Goal: Information Seeking & Learning: Learn about a topic

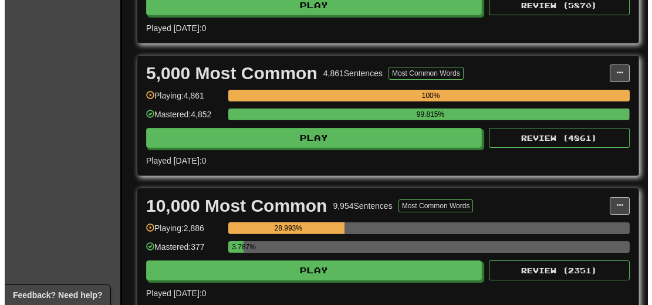
scroll to position [821, 0]
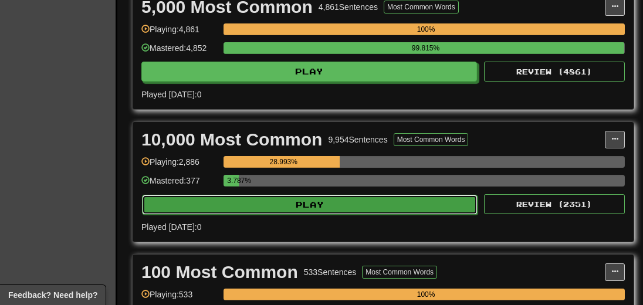
click at [305, 213] on button "Play" at bounding box center [310, 205] width 336 height 20
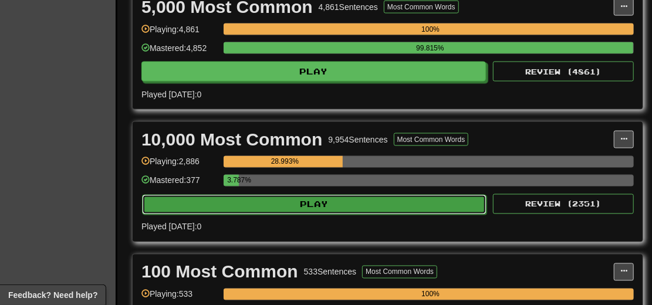
select select "**"
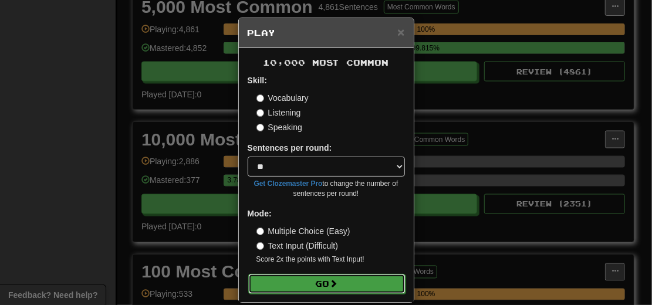
click at [337, 281] on button "Go" at bounding box center [326, 284] width 157 height 20
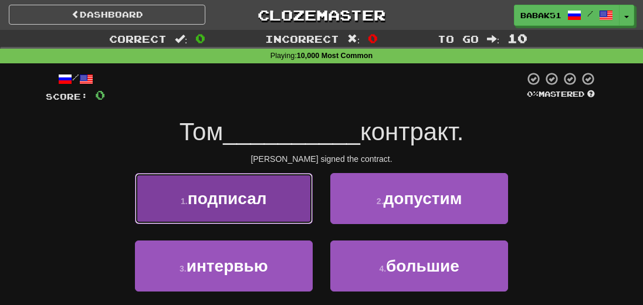
click at [247, 202] on span "подписал" at bounding box center [227, 199] width 79 height 18
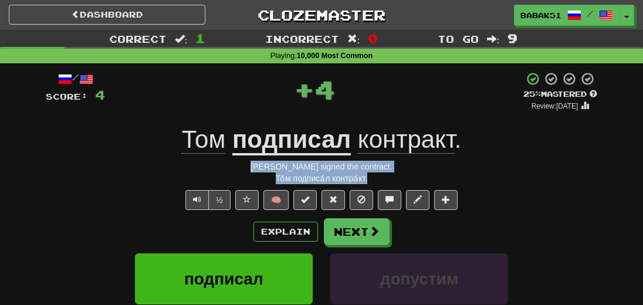
drag, startPoint x: 390, startPoint y: 178, endPoint x: 241, endPoint y: 164, distance: 149.8
click at [241, 164] on div "/ Score: 4 + 4 25 % Mastered Review: [DATE] Том подписал контракт . [PERSON_NAM…" at bounding box center [322, 262] width 552 height 380
copy div "[PERSON_NAME] signed the contract. То́м подписа́л контра́кт."
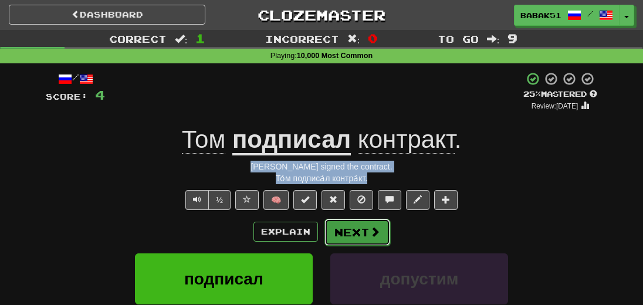
click at [377, 241] on button "Next" at bounding box center [357, 232] width 66 height 27
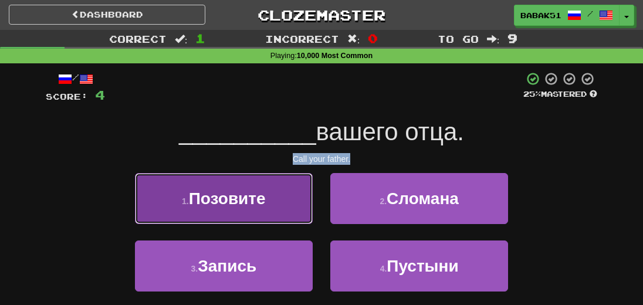
click at [217, 202] on span "Позовите" at bounding box center [227, 199] width 77 height 18
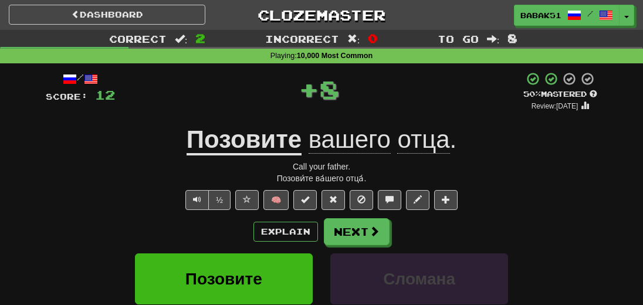
click at [392, 182] on div "Позови́те ва́шего отца́." at bounding box center [322, 179] width 552 height 12
drag, startPoint x: 388, startPoint y: 180, endPoint x: 270, endPoint y: 170, distance: 119.0
click at [270, 170] on div "/ Score: 12 + 8 50 % Mastered Review: [DATE] Позовите вашего отца . Call your f…" at bounding box center [322, 262] width 552 height 380
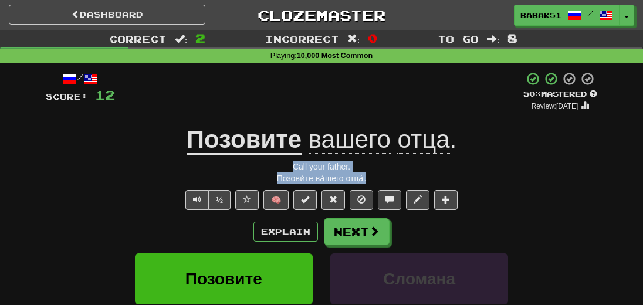
copy div "Call your father. Позови́те ва́шего отца́."
click at [370, 232] on span at bounding box center [375, 231] width 11 height 11
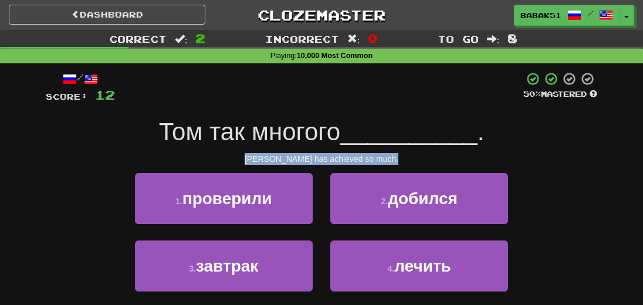
click at [563, 155] on div "[PERSON_NAME] has achieved so much." at bounding box center [322, 159] width 552 height 12
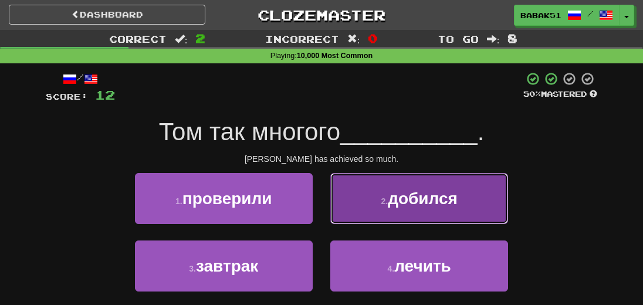
click at [414, 206] on span "добился" at bounding box center [423, 199] width 70 height 18
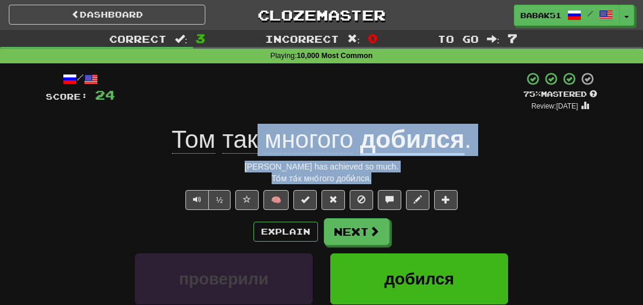
drag, startPoint x: 395, startPoint y: 182, endPoint x: 256, endPoint y: 156, distance: 142.0
click at [256, 156] on div "/ Score: 24 + 12 75 % Mastered Review: [DATE] Том так многого добился . [PERSON…" at bounding box center [322, 262] width 552 height 380
drag, startPoint x: 386, startPoint y: 181, endPoint x: 395, endPoint y: 180, distance: 10.0
click at [386, 181] on div "То́м та́к мно́гого доби́лся." at bounding box center [322, 179] width 552 height 12
click at [414, 173] on div "То́м та́к мно́гого доби́лся." at bounding box center [322, 179] width 552 height 12
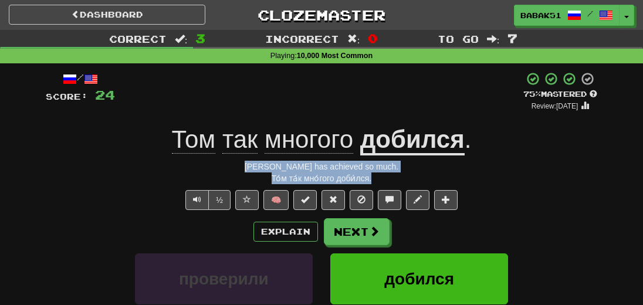
drag, startPoint x: 359, startPoint y: 174, endPoint x: 266, endPoint y: 167, distance: 93.0
click at [266, 167] on div "/ Score: 24 + 12 75 % Mastered Review: [DATE] Том так многого добился . [PERSON…" at bounding box center [322, 262] width 552 height 380
copy div "[PERSON_NAME] has achieved so much. То́м та́к мно́гого доби́лся."
click at [511, 181] on div "То́м та́к мно́гого доби́лся." at bounding box center [322, 179] width 552 height 12
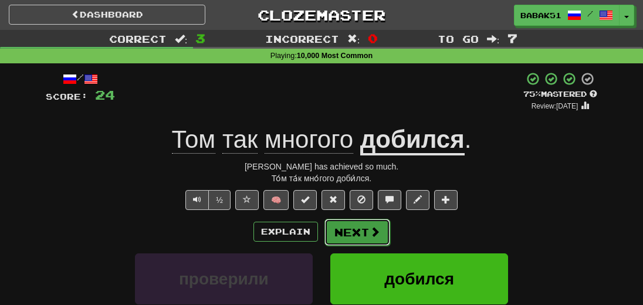
click at [350, 237] on button "Next" at bounding box center [357, 232] width 66 height 27
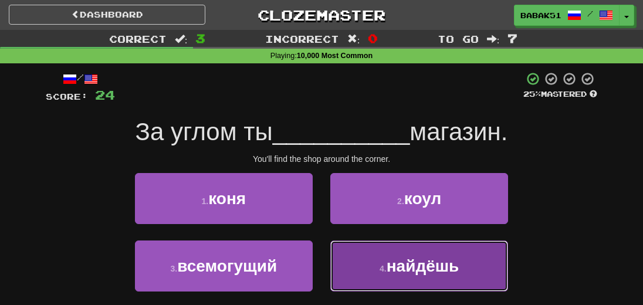
click at [414, 271] on span "найдёшь" at bounding box center [423, 266] width 73 height 18
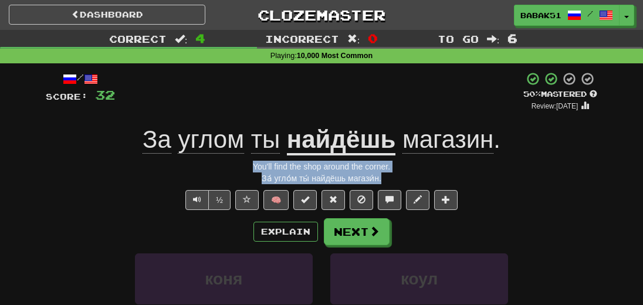
drag, startPoint x: 408, startPoint y: 174, endPoint x: 222, endPoint y: 146, distance: 188.1
click at [223, 150] on div "/ Score: 32 + 8 50 % Mastered Review: [DATE] За углом ты найдёшь магазин . You'…" at bounding box center [322, 262] width 552 height 380
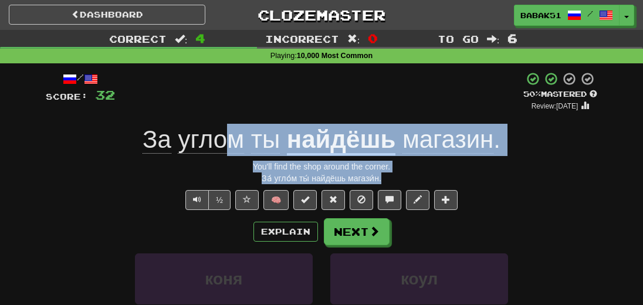
click at [422, 169] on div "You'll find the shop around the corner." at bounding box center [322, 167] width 552 height 12
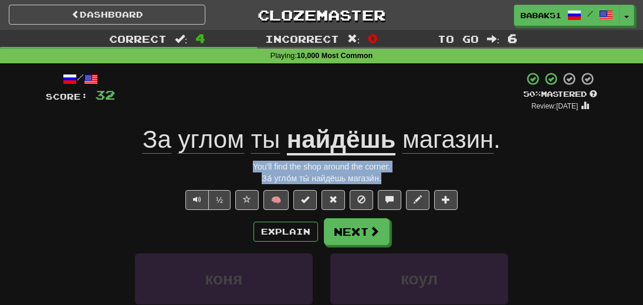
drag, startPoint x: 405, startPoint y: 179, endPoint x: 238, endPoint y: 164, distance: 167.3
click at [238, 164] on div "/ Score: 32 + 8 50 % Mastered Review: [DATE] За углом ты найдёшь магазин . You'…" at bounding box center [322, 262] width 552 height 380
copy div "You'll find the shop around the corner. За́ угло́м ты́ найдёшь магази́н."
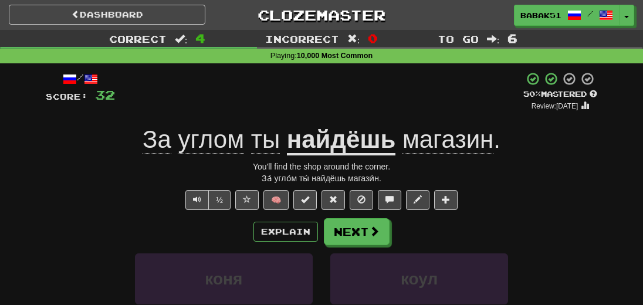
click at [540, 197] on div "½ 🧠" at bounding box center [322, 200] width 552 height 20
click at [365, 235] on button "Next" at bounding box center [357, 232] width 66 height 27
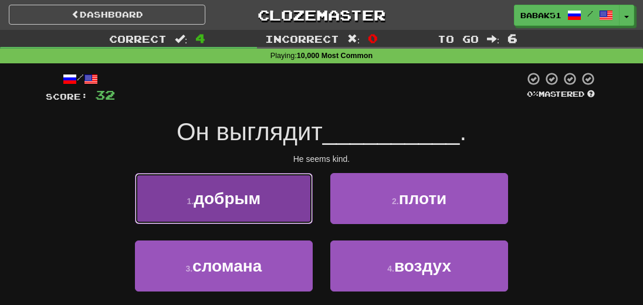
click at [245, 205] on span "добрым" at bounding box center [227, 199] width 67 height 18
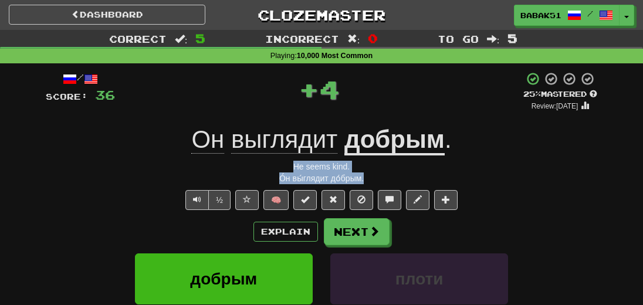
drag, startPoint x: 383, startPoint y: 178, endPoint x: 247, endPoint y: 165, distance: 136.2
click at [247, 165] on div "/ Score: 36 + 4 25 % Mastered Review: [DATE] Он выглядит добрым . He seems kind…" at bounding box center [322, 262] width 552 height 380
copy div "He seems kind. О́н вы́глядит до́брым."
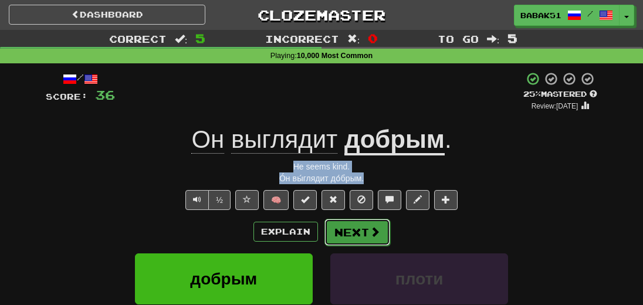
click at [366, 234] on button "Next" at bounding box center [357, 232] width 66 height 27
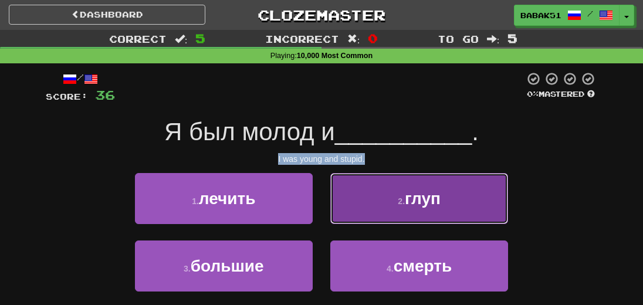
click at [421, 207] on span "глуп" at bounding box center [423, 199] width 36 height 18
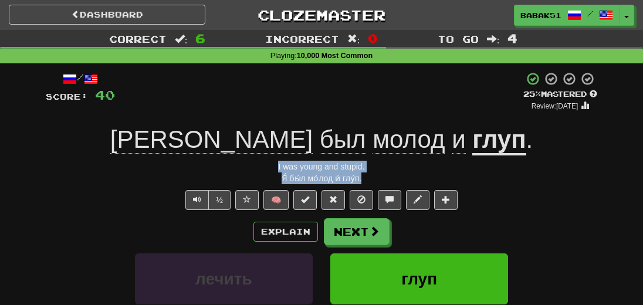
drag, startPoint x: 383, startPoint y: 178, endPoint x: 245, endPoint y: 164, distance: 138.6
click at [245, 164] on div "/ Score: 40 + 4 25 % Mastered Review: [DATE] Я был молод и глуп . I was young a…" at bounding box center [322, 262] width 552 height 380
copy div "I was young and stupid. Я́ бы́л мо́лод и́ глу́п."
click at [354, 226] on button "Next" at bounding box center [357, 232] width 66 height 27
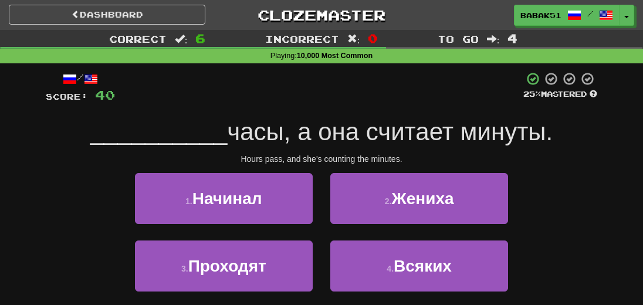
click at [622, 209] on div "Correct : 6 Incorrect : 0 To go : 4 Playing : 10,000 Most Common / Score: 40 25…" at bounding box center [321, 190] width 643 height 320
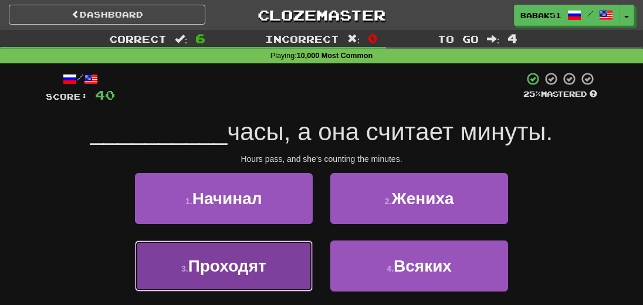
click at [236, 271] on span "Проходят" at bounding box center [227, 266] width 78 height 18
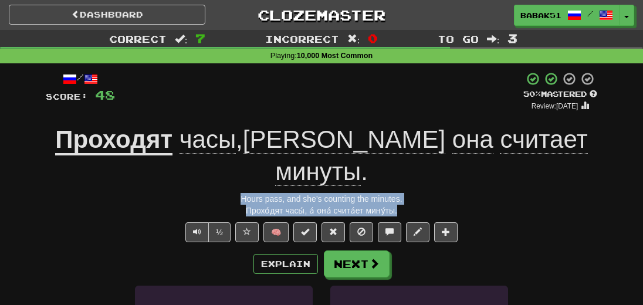
drag, startPoint x: 410, startPoint y: 177, endPoint x: 189, endPoint y: 165, distance: 220.9
click at [189, 165] on div "/ Score: 48 + 8 50 % Mastered Review: [DATE] Проходят часы , а она считает мину…" at bounding box center [322, 277] width 552 height 411
copy div "Hours pass, and she's counting the minutes. Прохо́дят часы́, а́ она́ счита́ет м…"
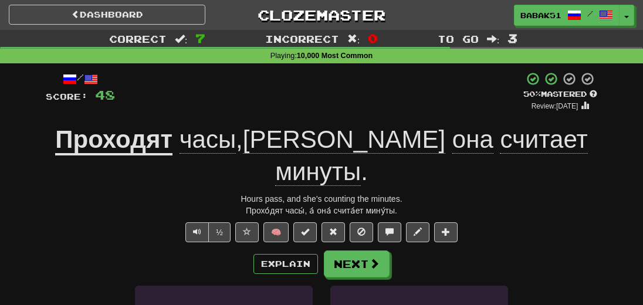
click at [494, 251] on div "Explain Next" at bounding box center [322, 264] width 552 height 27
click at [376, 259] on span at bounding box center [375, 264] width 11 height 11
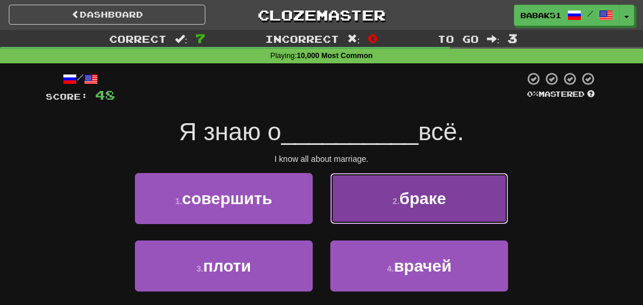
click at [431, 213] on button "2 . браке" at bounding box center [419, 198] width 178 height 51
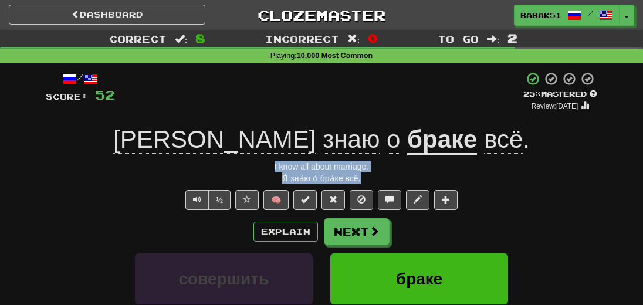
drag, startPoint x: 392, startPoint y: 175, endPoint x: 266, endPoint y: 164, distance: 126.7
click at [266, 164] on div "/ Score: 52 + 4 25 % Mastered Review: [DATE] Я знаю о браке всё . I know all ab…" at bounding box center [322, 262] width 552 height 380
copy div "I know all about marriage. Я́ зна́ю о́ бра́ке всё."
click at [370, 233] on span at bounding box center [375, 231] width 11 height 11
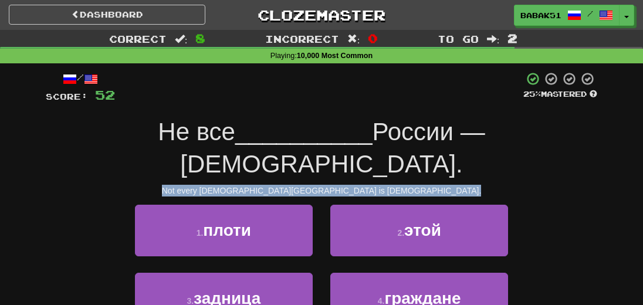
click at [548, 185] on div "Not every [DEMOGRAPHIC_DATA][GEOGRAPHIC_DATA] is [DEMOGRAPHIC_DATA]." at bounding box center [322, 191] width 552 height 12
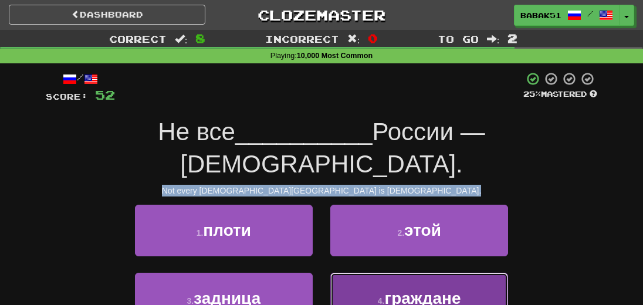
click at [435, 289] on span "граждане" at bounding box center [422, 298] width 76 height 18
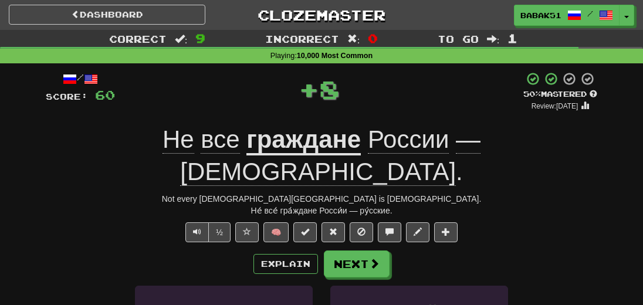
click at [418, 205] on div "Не́ все́ гра́ждане Росси́и — ру́сские." at bounding box center [322, 211] width 552 height 12
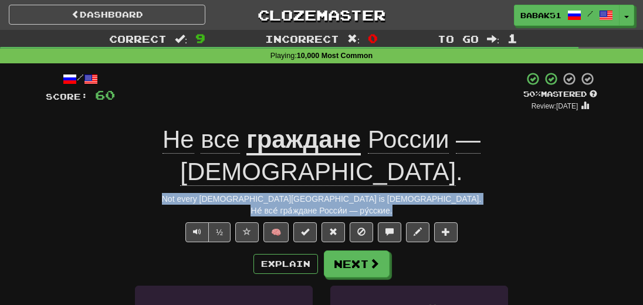
drag, startPoint x: 417, startPoint y: 174, endPoint x: 249, endPoint y: 148, distance: 170.5
click at [251, 167] on div "/ Score: 60 + 8 50 % Mastered Review: [DATE] Не все граждане России — [DEMOGRAP…" at bounding box center [322, 277] width 552 height 411
copy div "Not every [DEMOGRAPHIC_DATA][GEOGRAPHIC_DATA] is [DEMOGRAPHIC_DATA]. Не́ все́ г…"
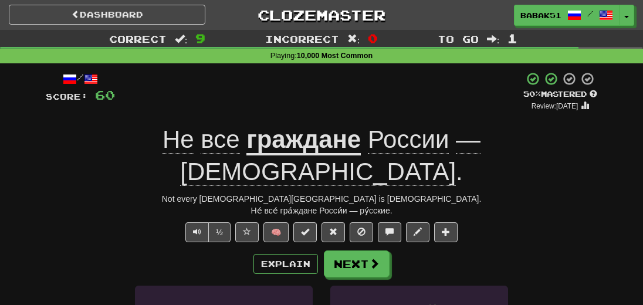
click at [508, 222] on div "½ 🧠" at bounding box center [322, 232] width 552 height 20
click at [334, 251] on button "Next" at bounding box center [357, 264] width 66 height 27
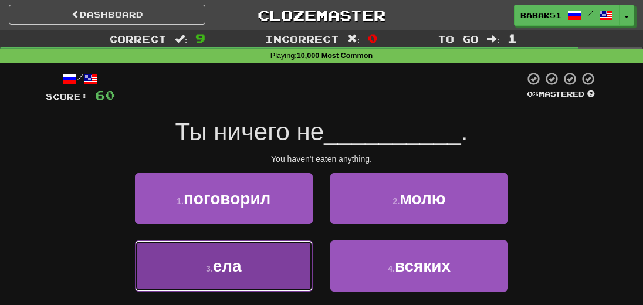
click at [236, 270] on span "ела" at bounding box center [227, 266] width 29 height 18
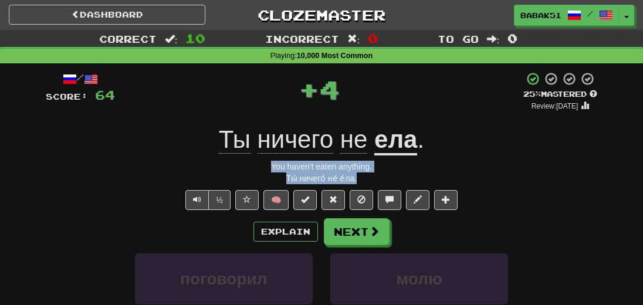
drag, startPoint x: 370, startPoint y: 175, endPoint x: 231, endPoint y: 158, distance: 139.6
click at [223, 157] on div "/ Score: 64 + 4 25 % Mastered Review: [DATE] Ты ничего не ела . You haven't eat…" at bounding box center [322, 262] width 552 height 380
copy div "You haven't eaten anything. Ты́ ничего́ не́ е́ла."
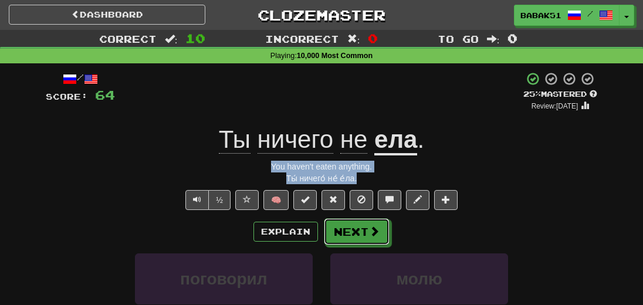
click at [358, 234] on button "Next" at bounding box center [357, 231] width 66 height 27
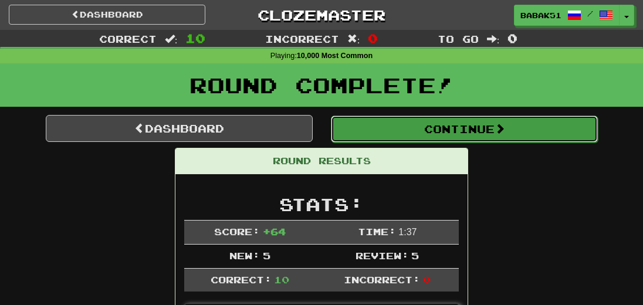
click at [434, 126] on button "Continue" at bounding box center [464, 129] width 267 height 27
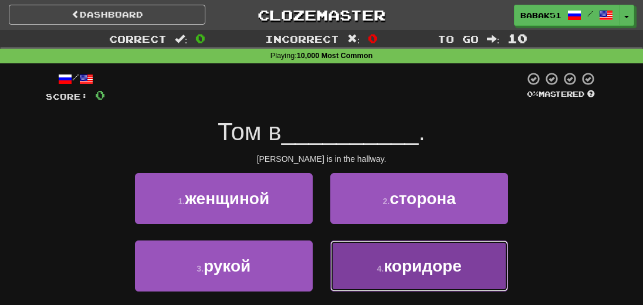
click at [429, 272] on span "коридоре" at bounding box center [423, 266] width 78 height 18
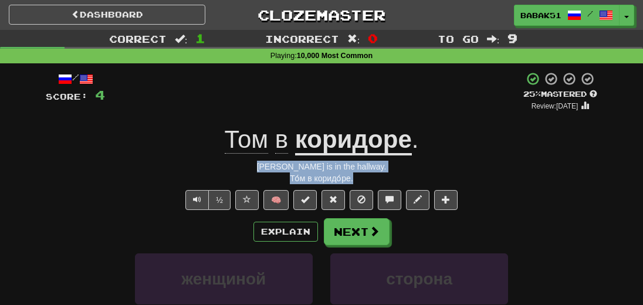
drag, startPoint x: 364, startPoint y: 184, endPoint x: 282, endPoint y: 170, distance: 83.8
click at [282, 170] on div "/ Score: 4 + 4 25 % Mastered Review: [DATE] Том в коридоре . [PERSON_NAME] is i…" at bounding box center [322, 262] width 552 height 380
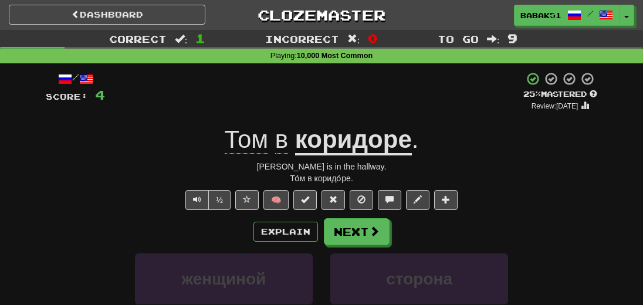
click at [527, 215] on div "/ Score: 4 + 4 25 % Mastered Review: [DATE] Том в коридоре . [PERSON_NAME] is i…" at bounding box center [322, 262] width 552 height 380
click at [353, 235] on button "Next" at bounding box center [357, 232] width 66 height 27
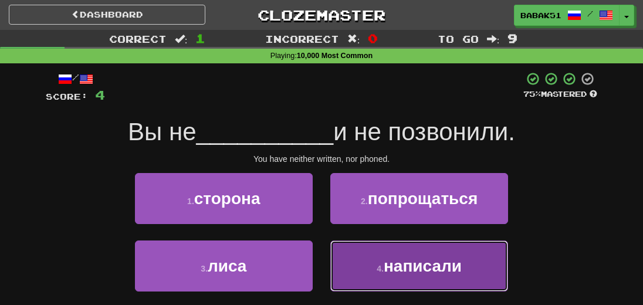
click at [405, 263] on span "написали" at bounding box center [423, 266] width 78 height 18
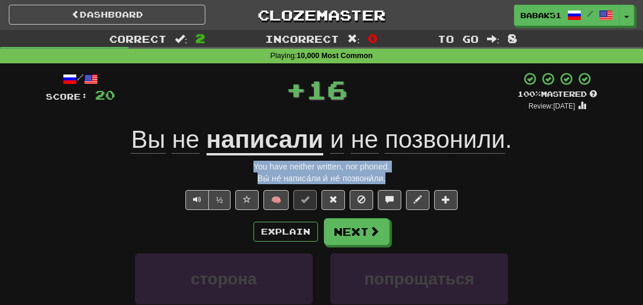
drag, startPoint x: 395, startPoint y: 178, endPoint x: 227, endPoint y: 162, distance: 169.2
click at [227, 162] on div "/ Score: 20 + 16 100 % Mastered Review: [DATE] Вы не написали и не позвонили . …" at bounding box center [322, 262] width 552 height 380
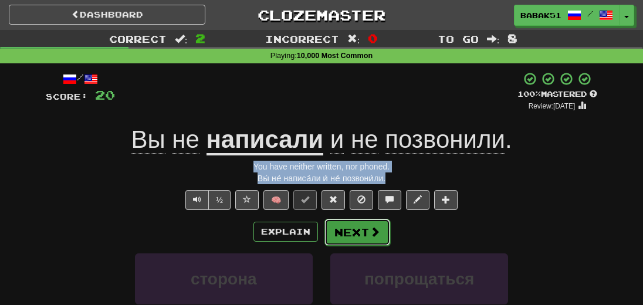
click at [371, 236] on span at bounding box center [375, 231] width 11 height 11
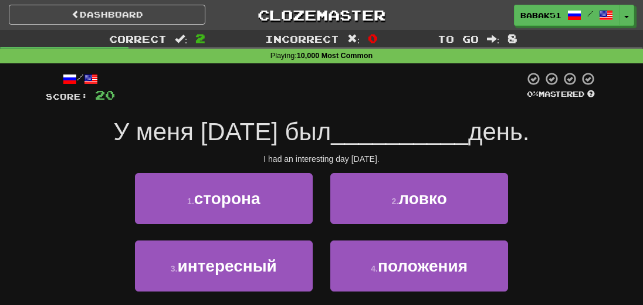
click at [633, 221] on div "Correct : 2 Incorrect : 0 To go : 8 Playing : 10,000 Most Common / Score: 20 0 …" at bounding box center [321, 190] width 643 height 320
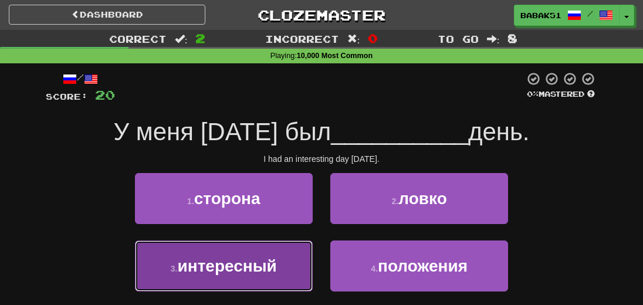
click at [261, 265] on span "интересный" at bounding box center [227, 266] width 99 height 18
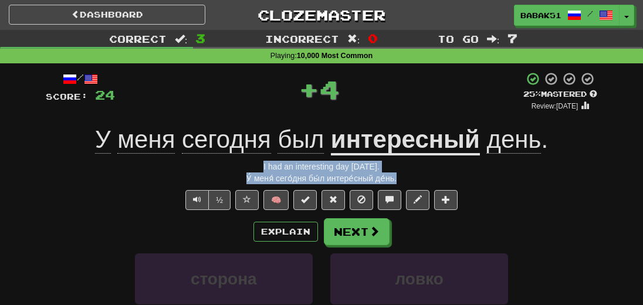
drag, startPoint x: 410, startPoint y: 175, endPoint x: 213, endPoint y: 170, distance: 196.7
click at [213, 170] on div "/ Score: 24 + 4 25 % Mastered Review: [DATE] У меня [DATE] был интересный день …" at bounding box center [322, 262] width 552 height 380
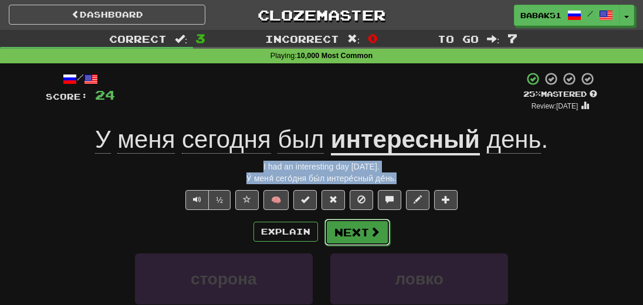
click at [344, 236] on button "Next" at bounding box center [357, 232] width 66 height 27
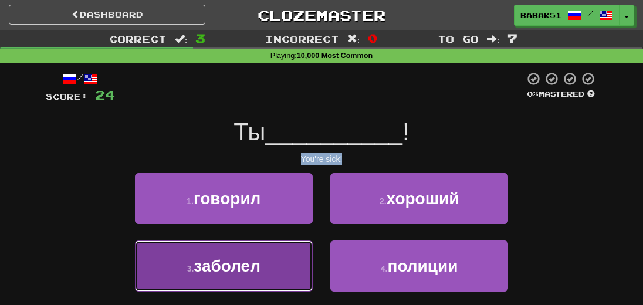
click at [229, 271] on span "заболел" at bounding box center [227, 266] width 67 height 18
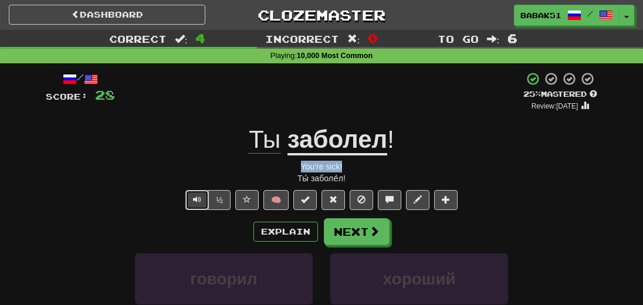
click at [203, 202] on button "Text-to-speech controls" at bounding box center [196, 200] width 23 height 20
click at [360, 177] on div "Ты́ заболе́л!" at bounding box center [322, 179] width 552 height 12
drag, startPoint x: 360, startPoint y: 177, endPoint x: 285, endPoint y: 170, distance: 75.4
click at [285, 170] on div "/ Score: 28 + 4 25 % Mastered Review: [DATE] Ты заболел ! You're sick! Ты́ забо…" at bounding box center [322, 262] width 552 height 380
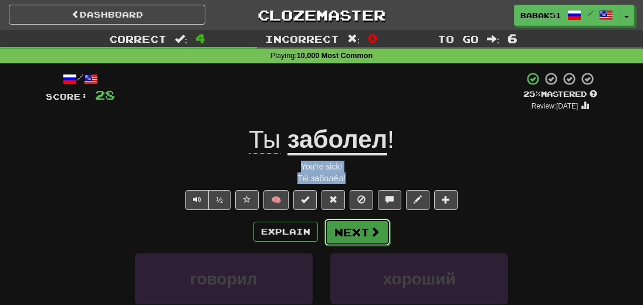
click at [362, 238] on button "Next" at bounding box center [357, 232] width 66 height 27
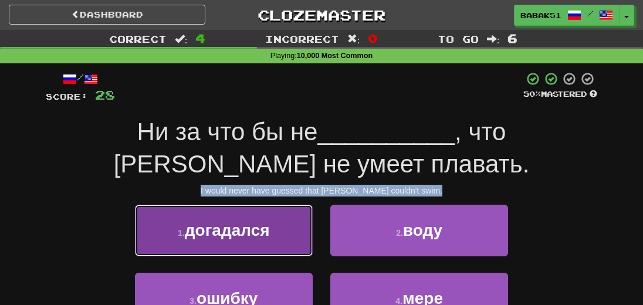
click at [192, 230] on span "догадался" at bounding box center [227, 230] width 85 height 18
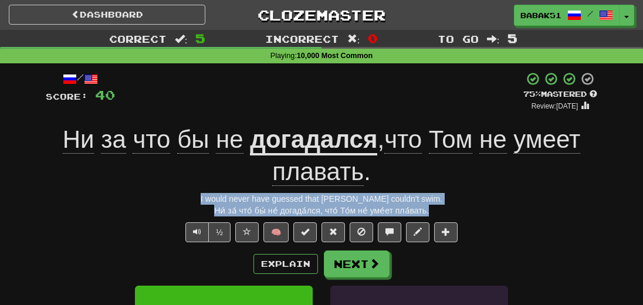
drag, startPoint x: 437, startPoint y: 215, endPoint x: 198, endPoint y: 192, distance: 239.9
click at [198, 192] on div "/ Score: 40 + 12 75 % Mastered Review: [DATE] Ни за что бы не догадался , что […" at bounding box center [322, 277] width 552 height 411
click at [523, 190] on div "/ Score: 40 + 12 75 % Mastered Review: [DATE] Ни за что бы не догадался , что […" at bounding box center [322, 277] width 552 height 411
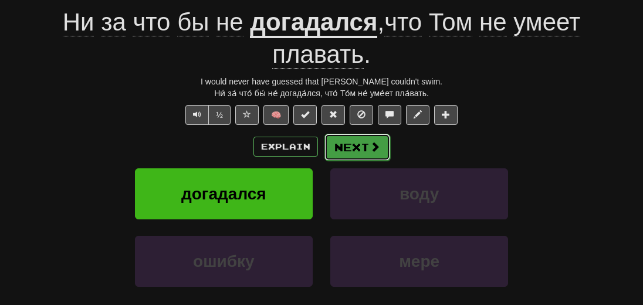
click at [367, 154] on button "Next" at bounding box center [357, 147] width 66 height 27
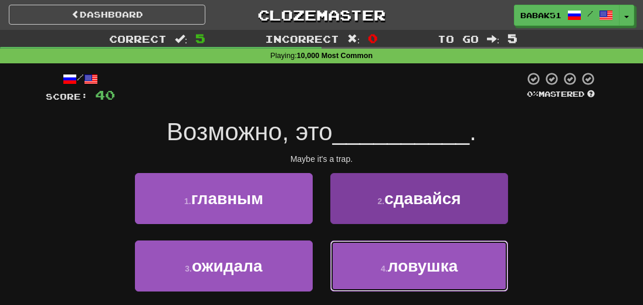
drag, startPoint x: 432, startPoint y: 275, endPoint x: 422, endPoint y: 253, distance: 23.7
click at [428, 266] on button "4 . ловушка" at bounding box center [419, 266] width 178 height 51
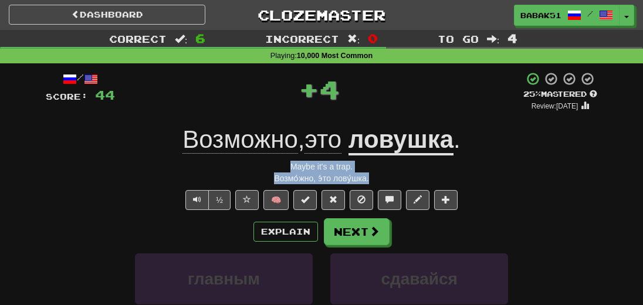
drag, startPoint x: 384, startPoint y: 181, endPoint x: 248, endPoint y: 171, distance: 137.1
click at [248, 171] on div "/ Score: 44 + 4 25 % Mastered Review: [DATE] Возможно , это ловушка . Maybe it'…" at bounding box center [322, 262] width 552 height 380
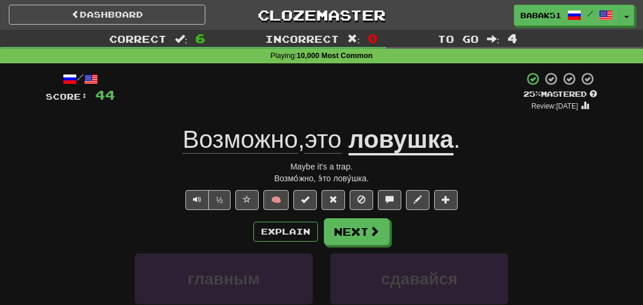
click at [522, 213] on div "/ Score: 44 + 4 25 % Mastered Review: [DATE] Возможно , это ловушка . Maybe it'…" at bounding box center [322, 262] width 552 height 380
click at [356, 238] on button "Next" at bounding box center [357, 232] width 66 height 27
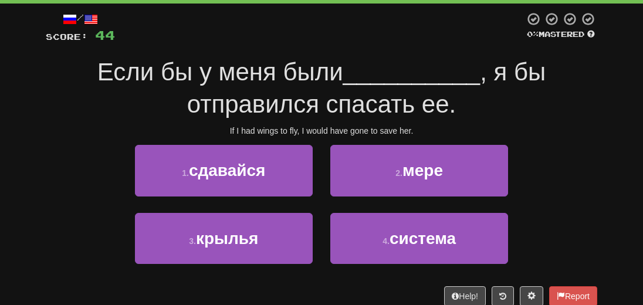
scroll to position [59, 0]
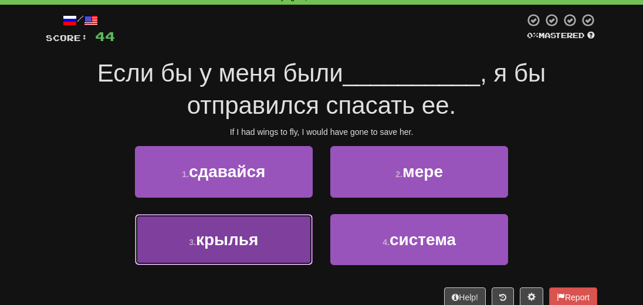
click at [251, 245] on span "крылья" at bounding box center [227, 240] width 62 height 18
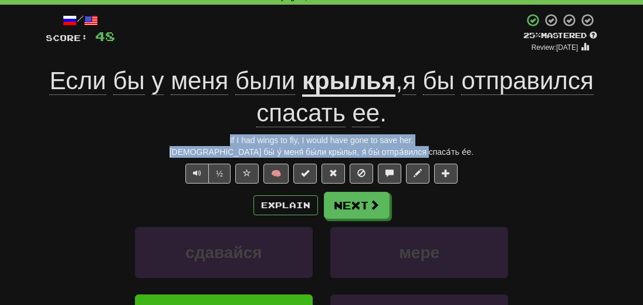
drag, startPoint x: 462, startPoint y: 146, endPoint x: 202, endPoint y: 144, distance: 259.9
click at [202, 144] on div "/ Score: 48 + 4 25 % Mastered Review: [DATE] Если бы у меня были крылья , я бы …" at bounding box center [322, 218] width 552 height 411
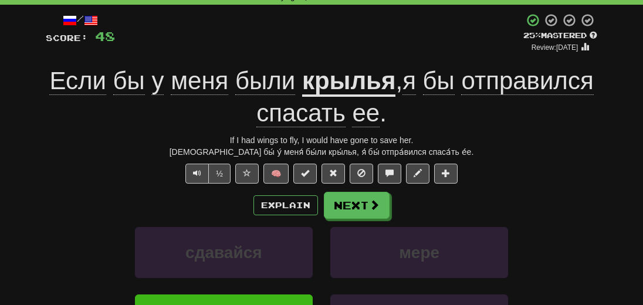
click at [498, 180] on div "½ 🧠" at bounding box center [322, 174] width 552 height 20
click at [349, 211] on button "Next" at bounding box center [357, 205] width 66 height 27
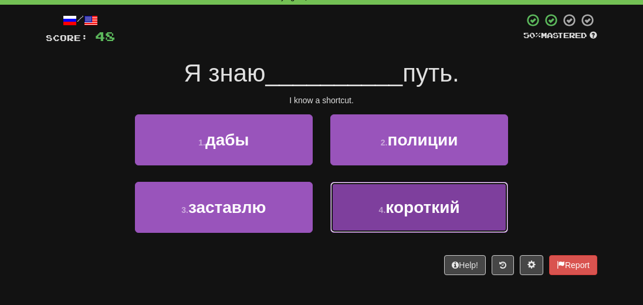
click at [424, 214] on span "короткий" at bounding box center [423, 207] width 74 height 18
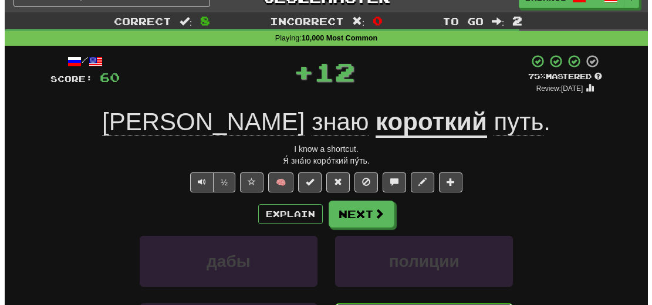
scroll to position [0, 0]
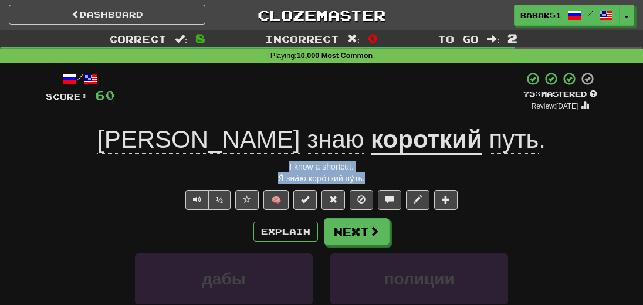
drag, startPoint x: 386, startPoint y: 180, endPoint x: 243, endPoint y: 161, distance: 144.4
click at [243, 161] on div "/ Score: 60 + 12 75 % Mastered Review: [DATE] Я знаю короткий путь . I know a s…" at bounding box center [322, 262] width 552 height 380
click at [350, 235] on button "Next" at bounding box center [357, 232] width 66 height 27
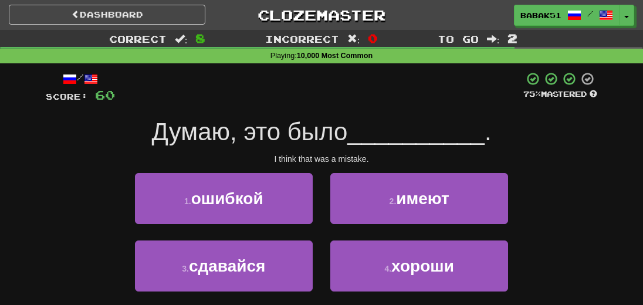
click at [528, 172] on div "/ Score: 60 75 % Mastered Думаю, это было __________ . I think that was a mista…" at bounding box center [322, 203] width 552 height 262
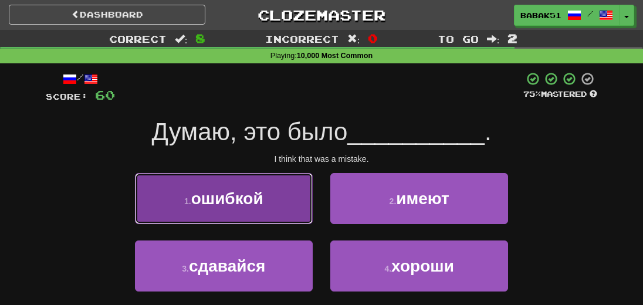
click at [228, 200] on span "ошибкой" at bounding box center [227, 199] width 72 height 18
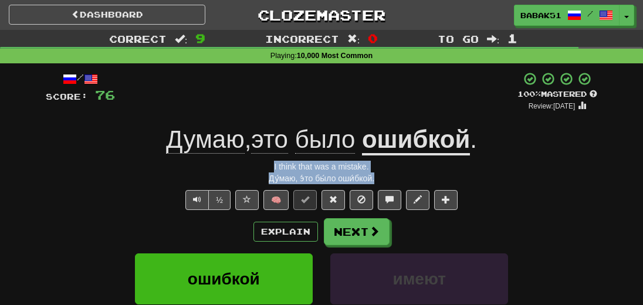
drag, startPoint x: 392, startPoint y: 178, endPoint x: 257, endPoint y: 168, distance: 135.3
click at [257, 168] on div "/ Score: 76 + 16 100 % Mastered Review: [DATE] Думаю , это было ошибкой . I thi…" at bounding box center [322, 262] width 552 height 380
click at [364, 237] on button "Next" at bounding box center [357, 232] width 66 height 27
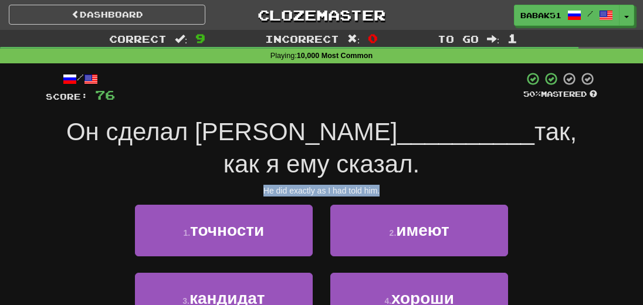
click at [582, 185] on div "He did exactly as I had told him." at bounding box center [322, 191] width 552 height 12
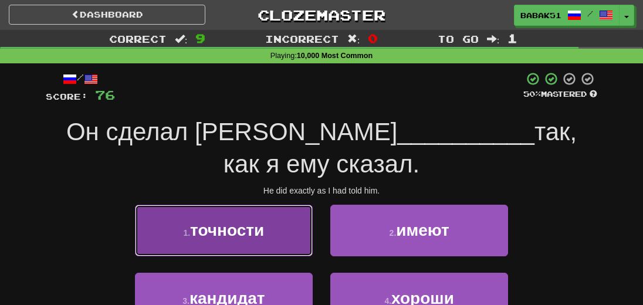
drag, startPoint x: 213, startPoint y: 199, endPoint x: 215, endPoint y: 189, distance: 10.1
click at [213, 221] on span "точности" at bounding box center [227, 230] width 74 height 18
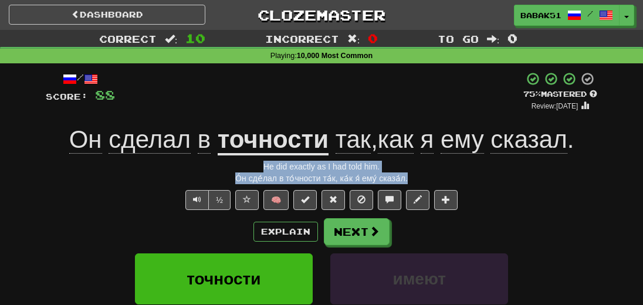
drag, startPoint x: 427, startPoint y: 180, endPoint x: 209, endPoint y: 170, distance: 217.3
click at [209, 170] on div "/ Score: 88 + 12 75 % Mastered Review: [DATE] Он сделал в точности так , как я …" at bounding box center [322, 262] width 552 height 380
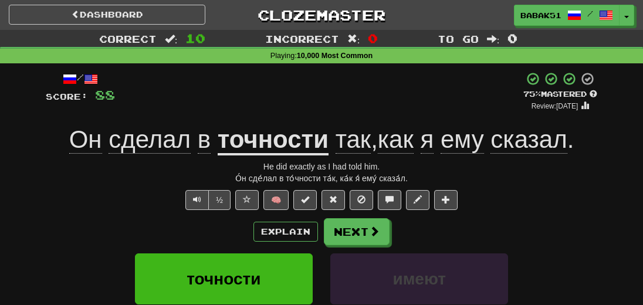
click at [517, 207] on div "½ 🧠" at bounding box center [322, 200] width 552 height 20
click at [371, 236] on span at bounding box center [375, 231] width 11 height 11
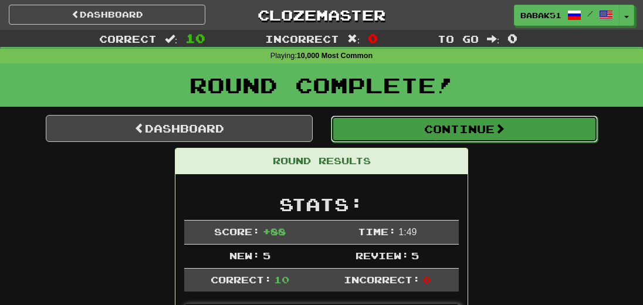
click at [467, 127] on button "Continue" at bounding box center [464, 129] width 267 height 27
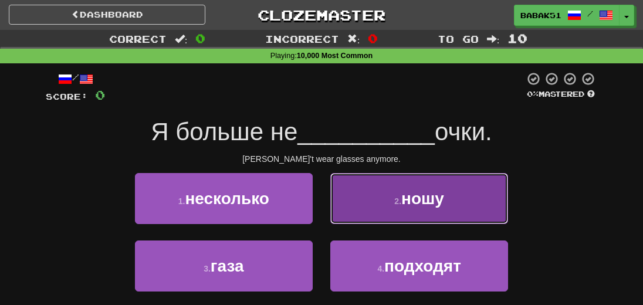
click at [419, 198] on span "ношу" at bounding box center [422, 199] width 43 height 18
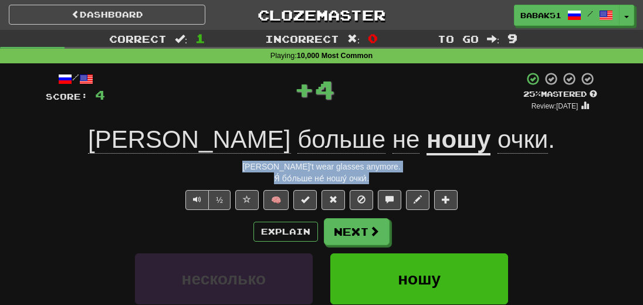
drag, startPoint x: 389, startPoint y: 178, endPoint x: 242, endPoint y: 169, distance: 147.5
click at [242, 169] on div "/ Score: 4 + 4 25 % Mastered Review: [DATE] Я больше не ношу очки . [PERSON_NAM…" at bounding box center [322, 262] width 552 height 380
click at [192, 197] on button "Text-to-speech controls" at bounding box center [196, 200] width 23 height 20
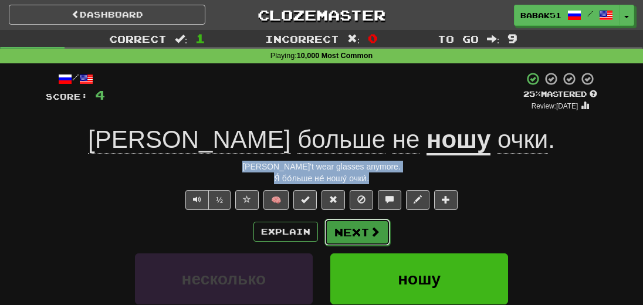
click at [350, 229] on button "Next" at bounding box center [357, 232] width 66 height 27
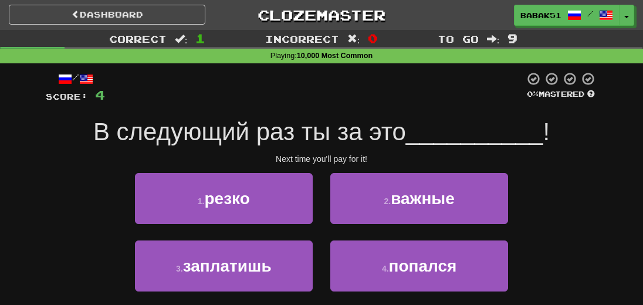
click at [586, 167] on div "/ Score: 4 0 % Mastered В следующий раз ты за это __________ ! Next time you'll…" at bounding box center [322, 203] width 552 height 262
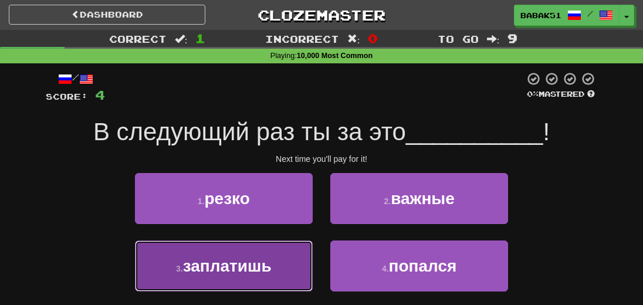
click at [296, 267] on button "3 . заплатишь" at bounding box center [224, 266] width 178 height 51
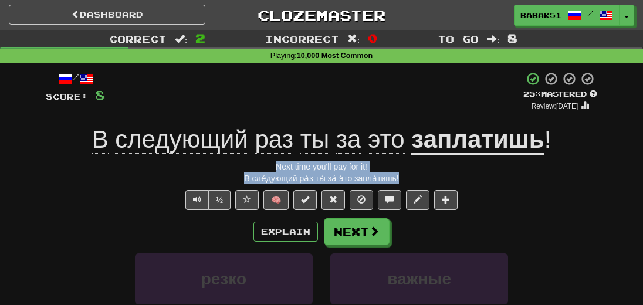
drag, startPoint x: 412, startPoint y: 181, endPoint x: 221, endPoint y: 168, distance: 191.7
click at [221, 168] on div "/ Score: 8 + 4 25 % Mastered Review: [DATE] В следующий раз ты за это заплатишь…" at bounding box center [322, 262] width 552 height 380
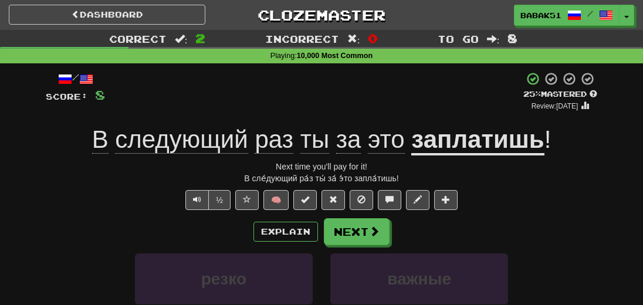
click at [542, 214] on div "/ Score: 8 + 4 25 % Mastered Review: [DATE] В следующий раз ты за это заплатишь…" at bounding box center [322, 262] width 552 height 380
click at [386, 227] on button "Next" at bounding box center [357, 232] width 66 height 27
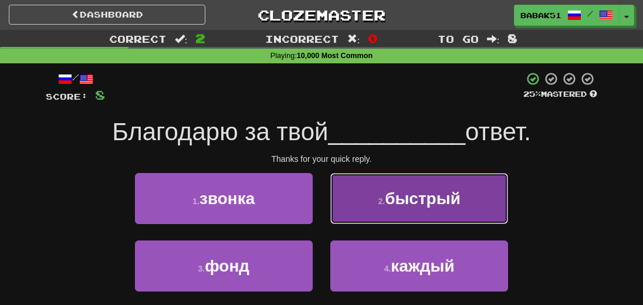
click at [368, 199] on button "2 . быстрый" at bounding box center [419, 198] width 178 height 51
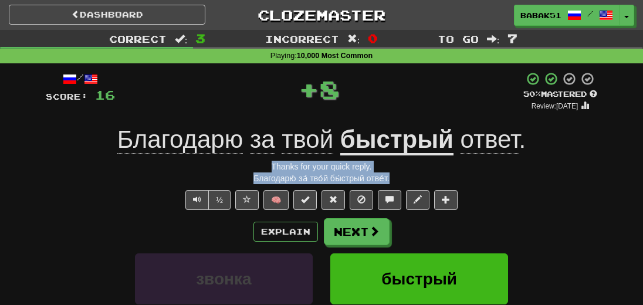
drag, startPoint x: 403, startPoint y: 184, endPoint x: 234, endPoint y: 166, distance: 170.0
click at [234, 166] on div "/ Score: 16 + 8 50 % Mastered Review: [DATE] Благодарю за твой быстрый ответ . …" at bounding box center [322, 262] width 552 height 380
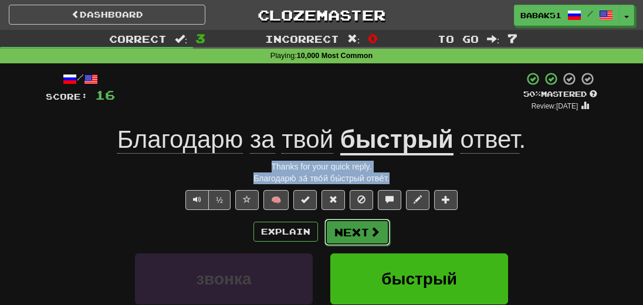
click at [366, 242] on button "Next" at bounding box center [357, 232] width 66 height 27
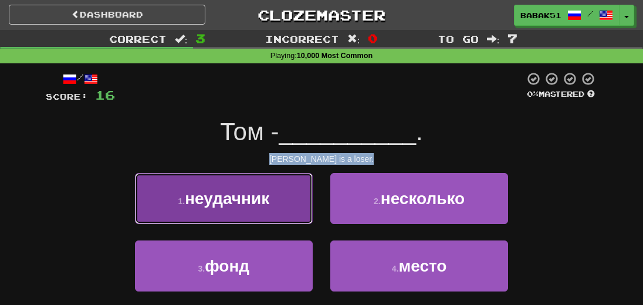
click at [235, 202] on span "неудачник" at bounding box center [227, 199] width 84 height 18
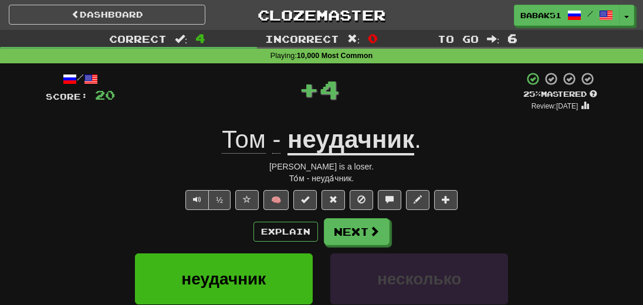
click at [392, 174] on div "То́м - неуда́чник." at bounding box center [322, 179] width 552 height 12
drag, startPoint x: 374, startPoint y: 184, endPoint x: 271, endPoint y: 172, distance: 103.4
click at [271, 172] on div "/ Score: 20 + 4 25 % Mastered Review: [DATE] Том - неудачник . [PERSON_NAME] is…" at bounding box center [322, 262] width 552 height 380
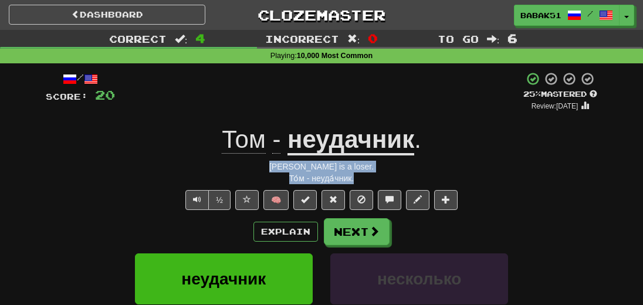
drag, startPoint x: 394, startPoint y: 180, endPoint x: 279, endPoint y: 171, distance: 115.4
click at [279, 171] on div "/ Score: 20 + 4 25 % Mastered Review: [DATE] Том - неудачник . [PERSON_NAME] is…" at bounding box center [322, 262] width 552 height 380
click at [367, 233] on button "Next" at bounding box center [357, 232] width 66 height 27
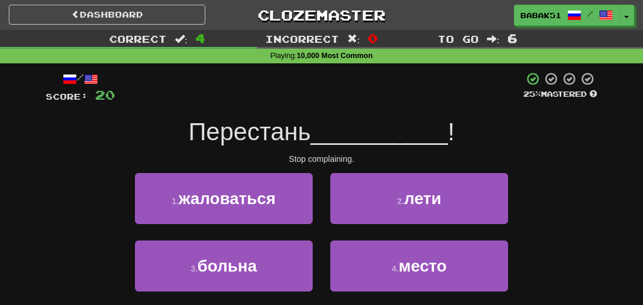
click at [580, 184] on div "1 . жаловаться 2 . лети" at bounding box center [321, 206] width 587 height 67
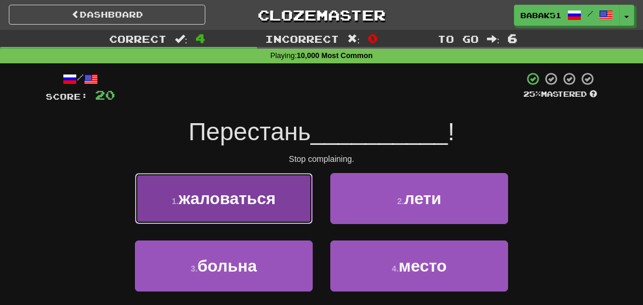
click at [239, 203] on span "жаловаться" at bounding box center [226, 199] width 97 height 18
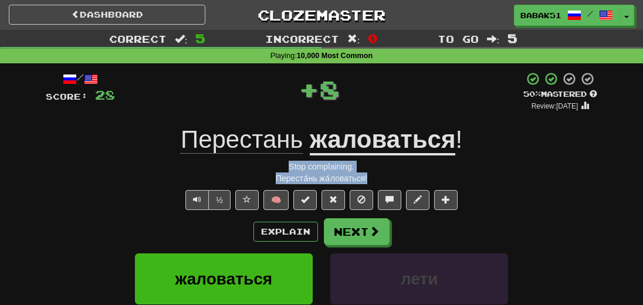
drag, startPoint x: 382, startPoint y: 177, endPoint x: 250, endPoint y: 168, distance: 132.3
click at [250, 168] on div "/ Score: 28 + 8 50 % Mastered Review: [DATE] Перестань жаловаться ! Stop compla…" at bounding box center [322, 262] width 552 height 380
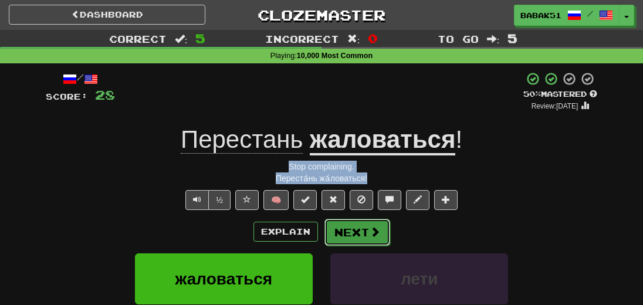
click at [358, 234] on button "Next" at bounding box center [357, 232] width 66 height 27
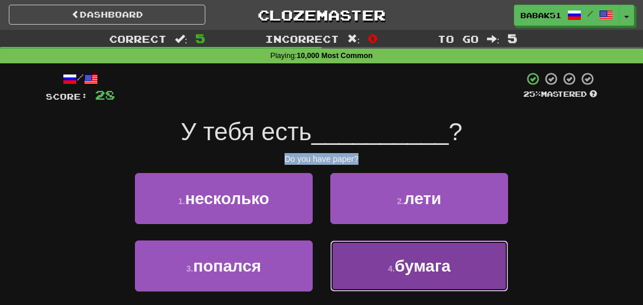
click at [443, 263] on span "бумага" at bounding box center [423, 266] width 56 height 18
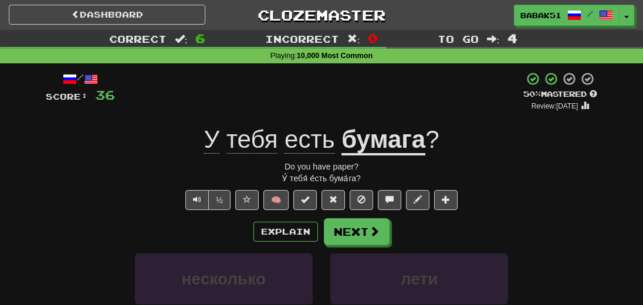
click at [407, 147] on u "бумага" at bounding box center [384, 141] width 84 height 30
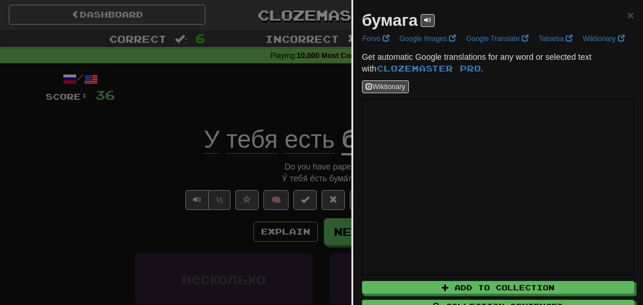
click at [93, 187] on div at bounding box center [321, 152] width 643 height 305
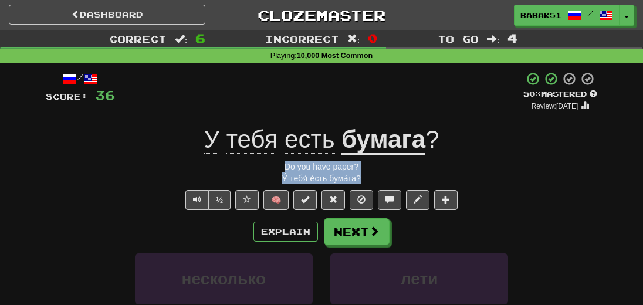
drag, startPoint x: 365, startPoint y: 179, endPoint x: 237, endPoint y: 168, distance: 128.4
click at [237, 168] on div "/ Score: 36 + 8 50 % Mastered Review: [DATE] У тебя есть бумага ? Do you have p…" at bounding box center [322, 262] width 552 height 380
click at [364, 234] on button "Next" at bounding box center [357, 232] width 66 height 27
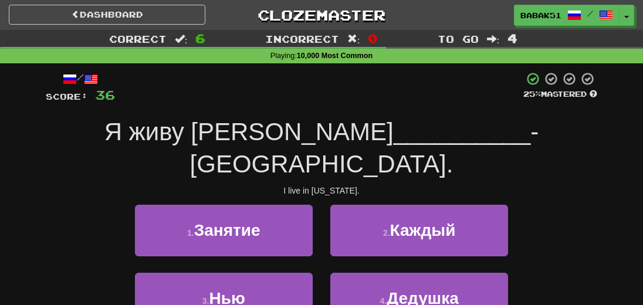
click at [540, 205] on div "1 . Занятие 2 . Каждый" at bounding box center [321, 238] width 587 height 67
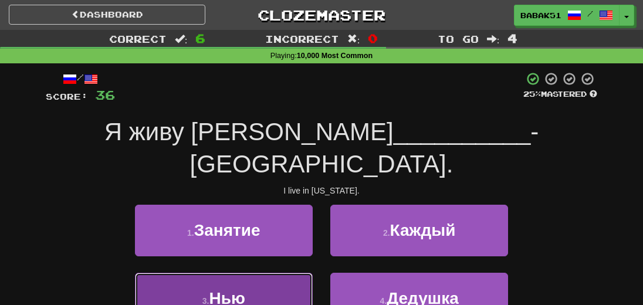
click at [226, 289] on span "Нью" at bounding box center [227, 298] width 36 height 18
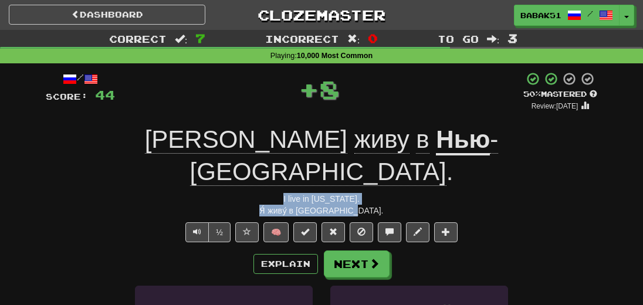
drag, startPoint x: 367, startPoint y: 179, endPoint x: 272, endPoint y: 165, distance: 96.1
click at [272, 165] on div "/ Score: 44 + 8 50 % Mastered Review: [DATE] Я живу в [GEOGRAPHIC_DATA] . I liv…" at bounding box center [322, 277] width 552 height 411
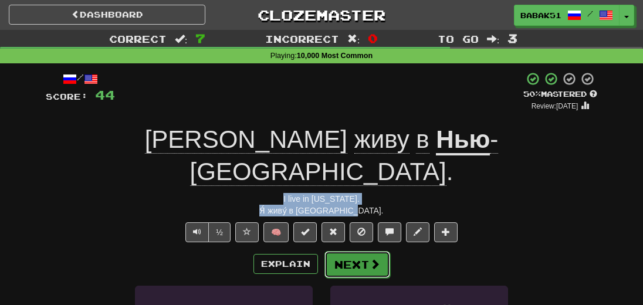
click at [374, 259] on span at bounding box center [375, 264] width 11 height 11
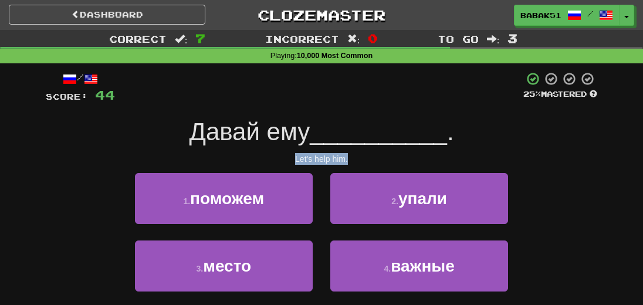
click at [513, 159] on div "Let's help him." at bounding box center [322, 159] width 552 height 12
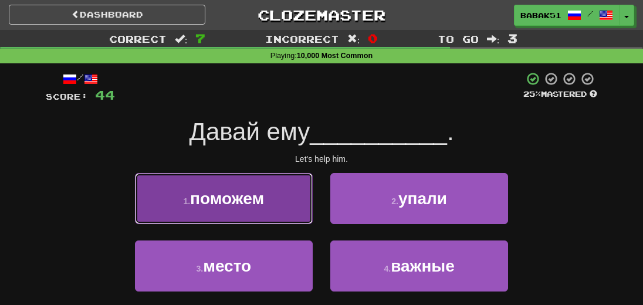
click at [228, 208] on button "1 . поможем" at bounding box center [224, 198] width 178 height 51
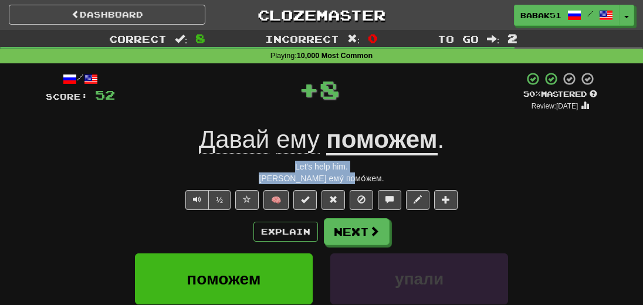
drag, startPoint x: 369, startPoint y: 175, endPoint x: 279, endPoint y: 171, distance: 90.5
click at [279, 171] on div "/ Score: 52 + 8 50 % Mastered Review: [DATE] Давай ему поможем . Let's help him…" at bounding box center [322, 262] width 552 height 380
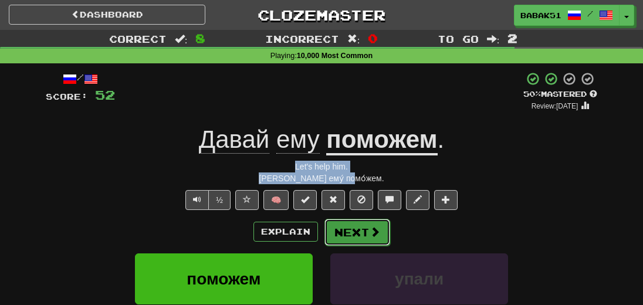
click at [371, 234] on span at bounding box center [375, 231] width 11 height 11
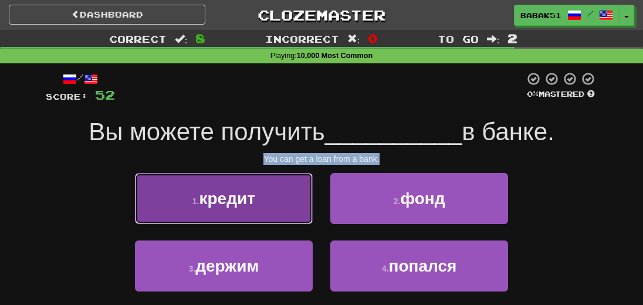
click at [204, 196] on span "кредит" at bounding box center [227, 199] width 56 height 18
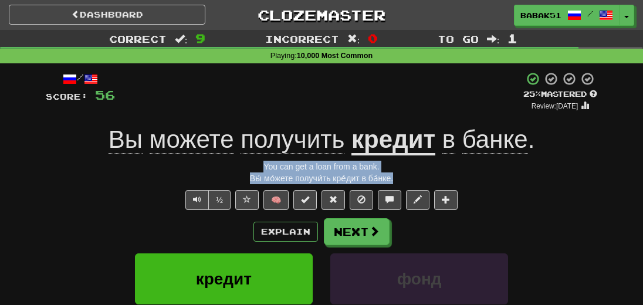
drag, startPoint x: 407, startPoint y: 177, endPoint x: 250, endPoint y: 168, distance: 157.5
click at [250, 168] on div "/ Score: 56 + 4 25 % Mastered Review: [DATE] Вы можете получить кредит в банке …" at bounding box center [322, 262] width 552 height 380
click at [364, 237] on button "Next" at bounding box center [357, 232] width 66 height 27
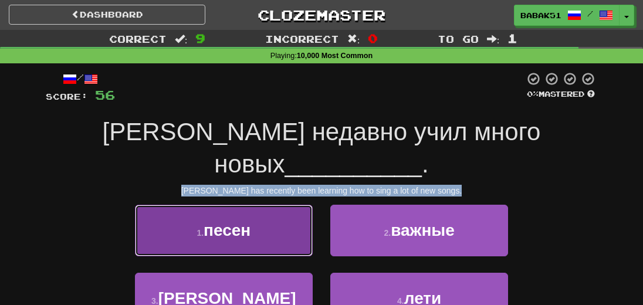
click at [221, 221] on span "песен" at bounding box center [227, 230] width 47 height 18
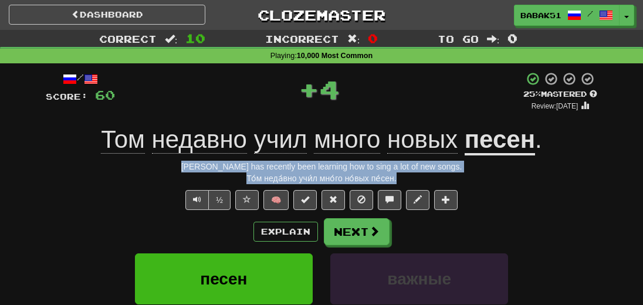
drag, startPoint x: 430, startPoint y: 179, endPoint x: 200, endPoint y: 166, distance: 230.4
click at [200, 166] on div "/ Score: 60 + 4 25 % Mastered Review: [DATE] Том недавно учил много новых песен…" at bounding box center [322, 262] width 552 height 380
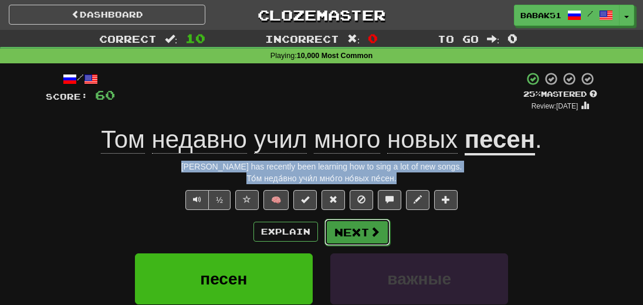
click at [383, 235] on button "Next" at bounding box center [357, 232] width 66 height 27
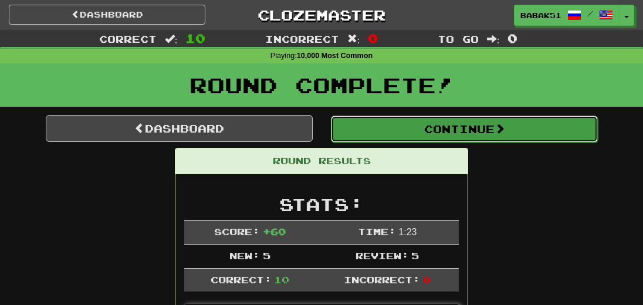
click at [440, 121] on button "Continue" at bounding box center [464, 129] width 267 height 27
